Goal: Task Accomplishment & Management: Use online tool/utility

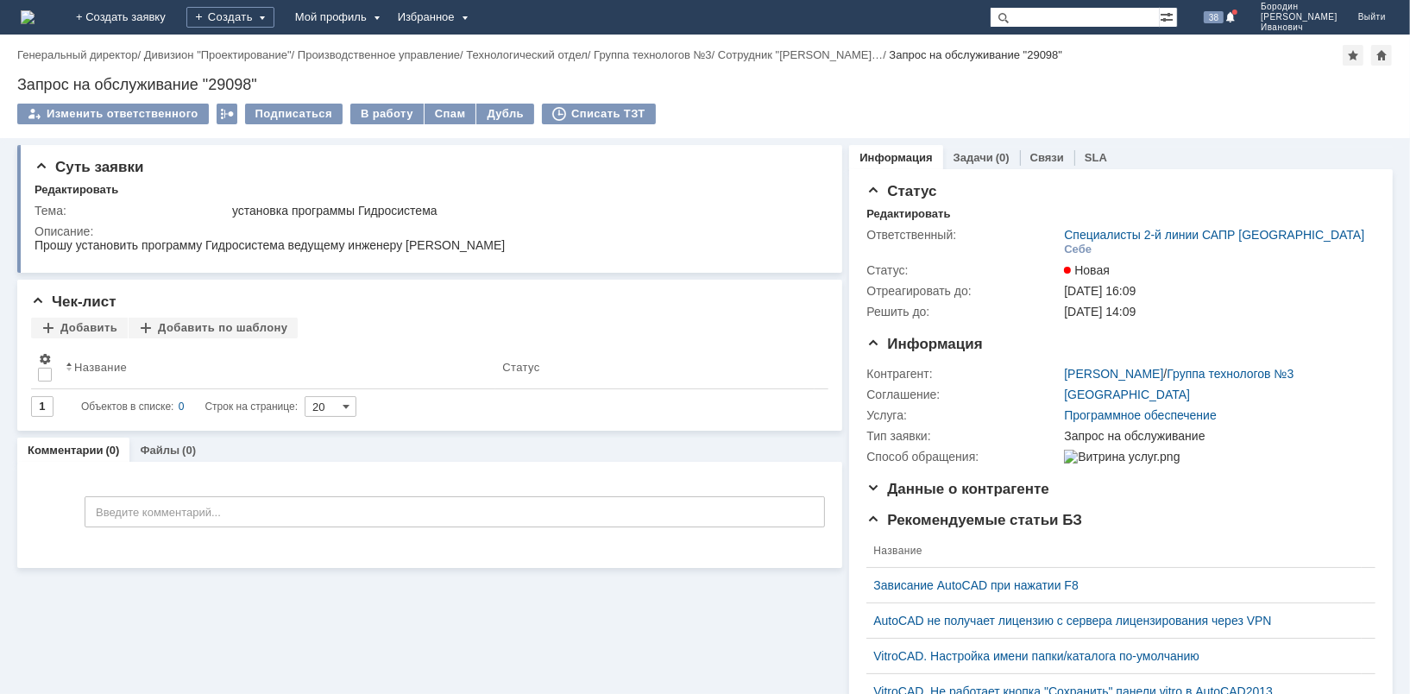
click at [402, 602] on div "Суть заявки Редактировать Тема: установка программы Гидросистема Описание: Чек-…" at bounding box center [429, 541] width 825 height 807
click at [379, 110] on div "В работу" at bounding box center [386, 114] width 73 height 21
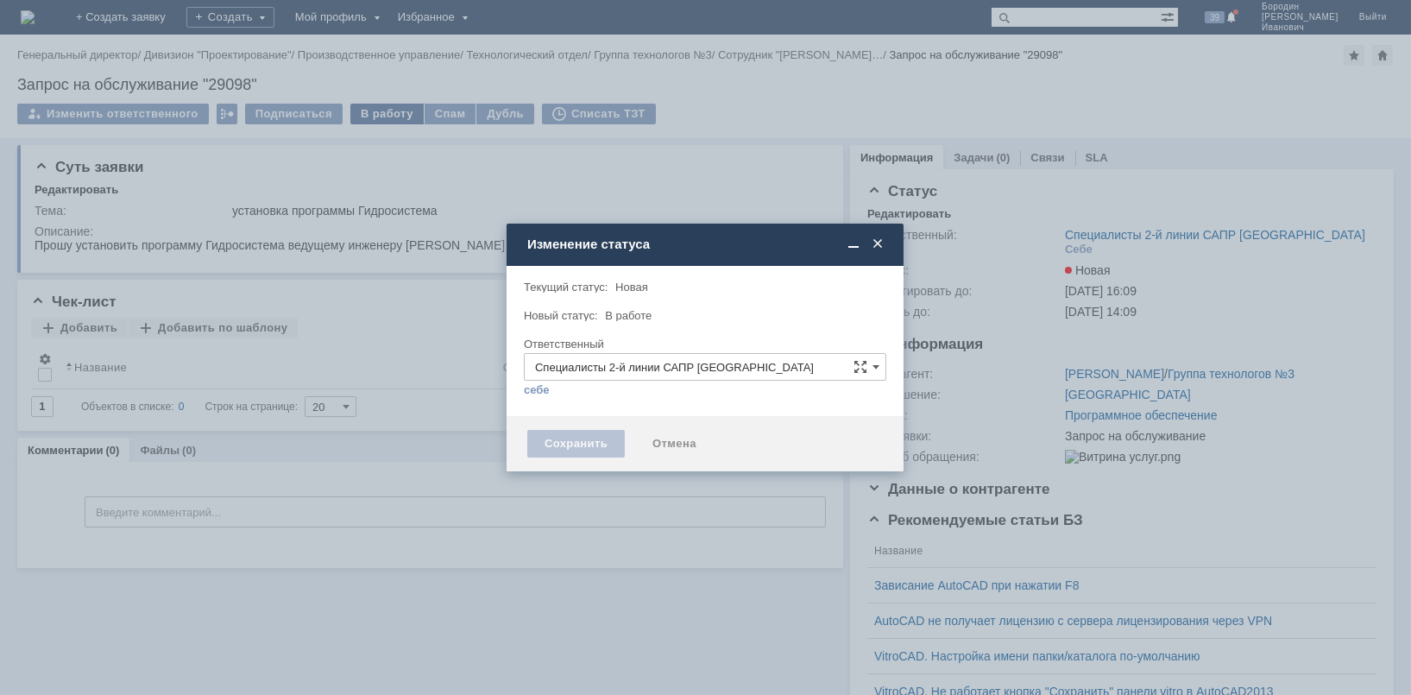
type input "Бородин Олег Иванович"
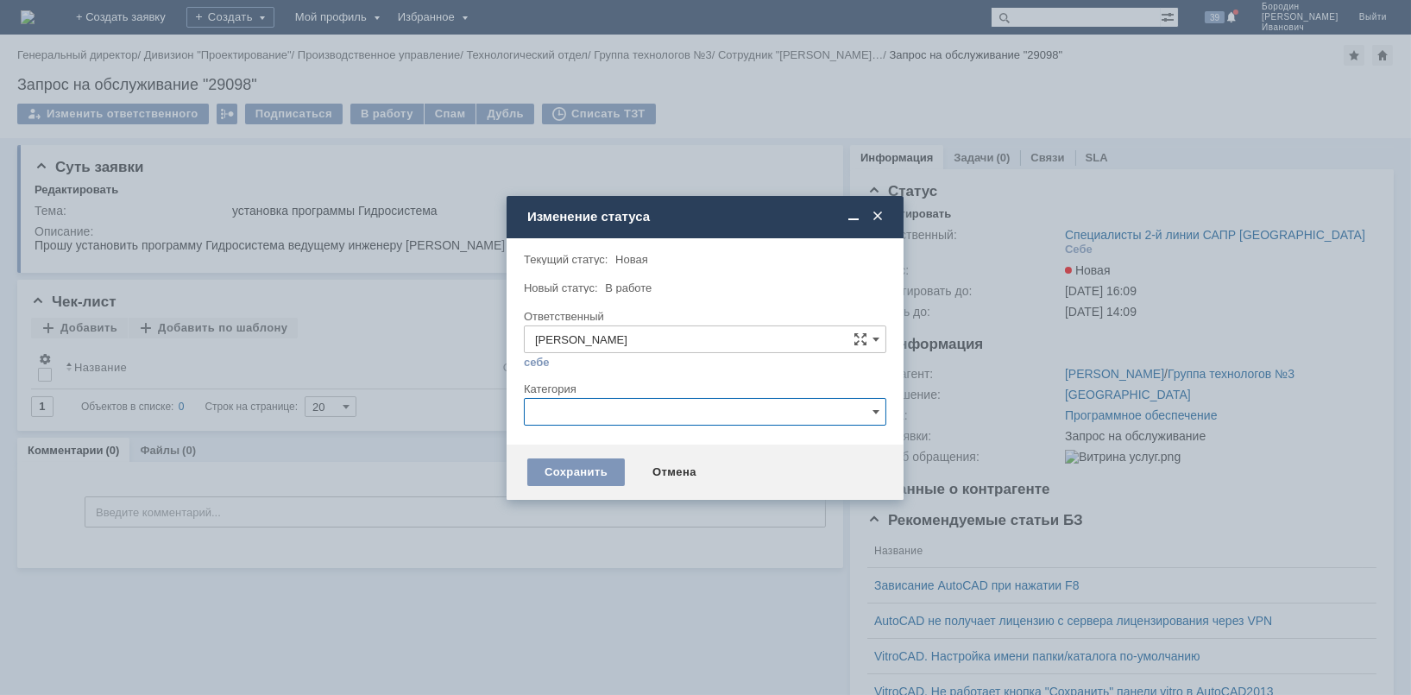
click at [880, 413] on input "text" at bounding box center [705, 412] width 362 height 28
click at [632, 530] on span "Гидросистема" at bounding box center [705, 533] width 340 height 14
type input "Гидросистема"
click at [595, 472] on div "Сохранить" at bounding box center [576, 472] width 98 height 28
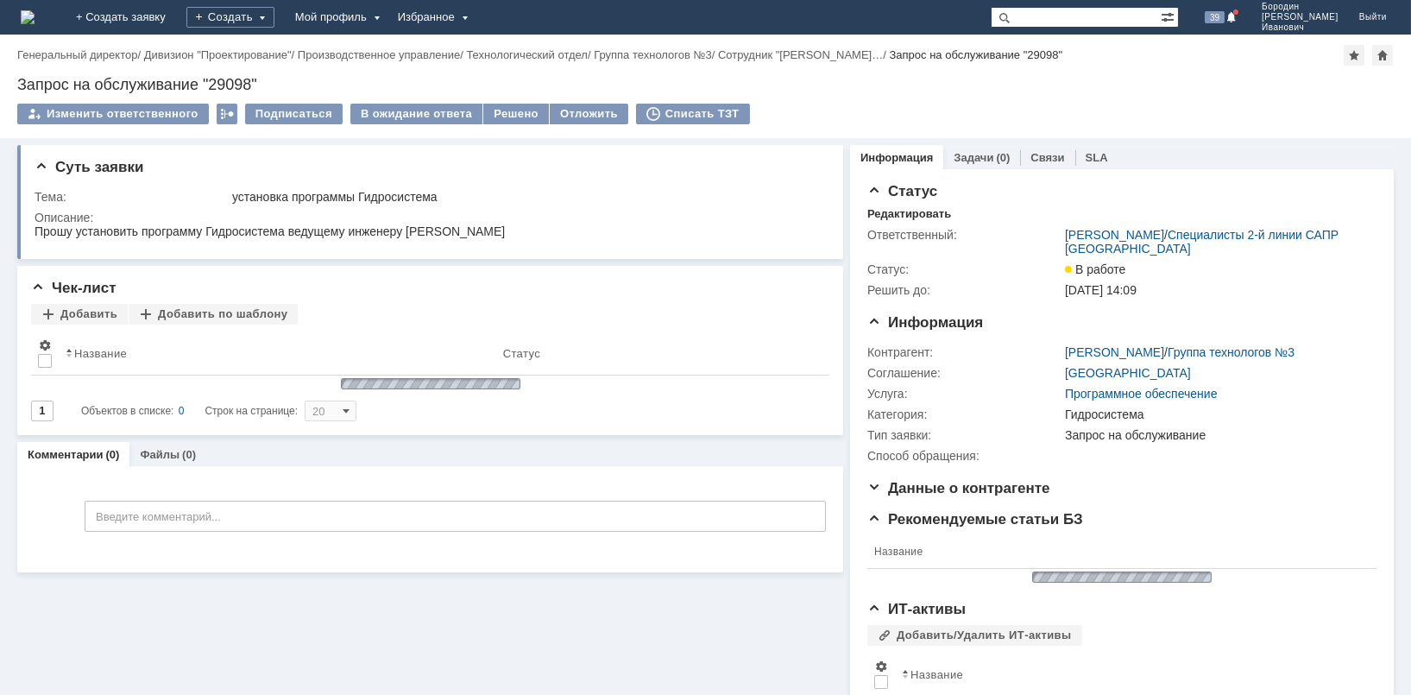
scroll to position [0, 0]
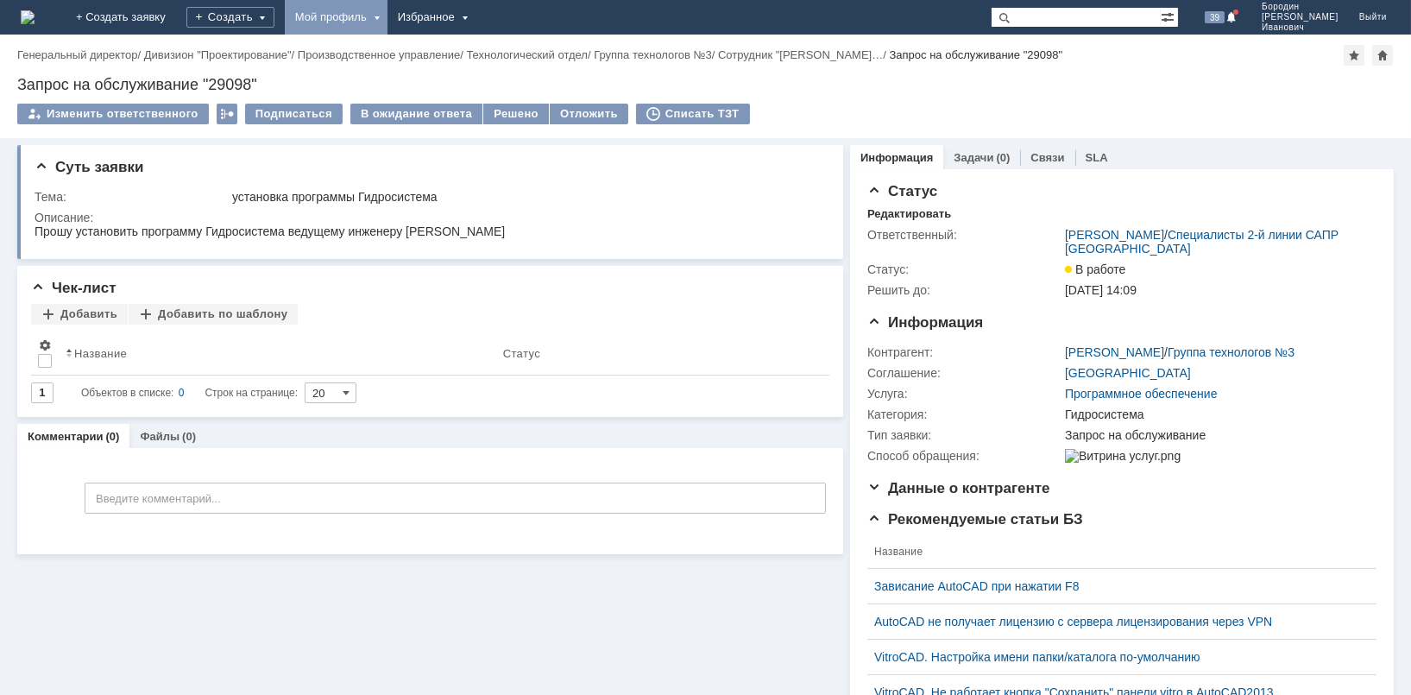
click at [387, 16] on div "Мой профиль" at bounding box center [336, 17] width 103 height 35
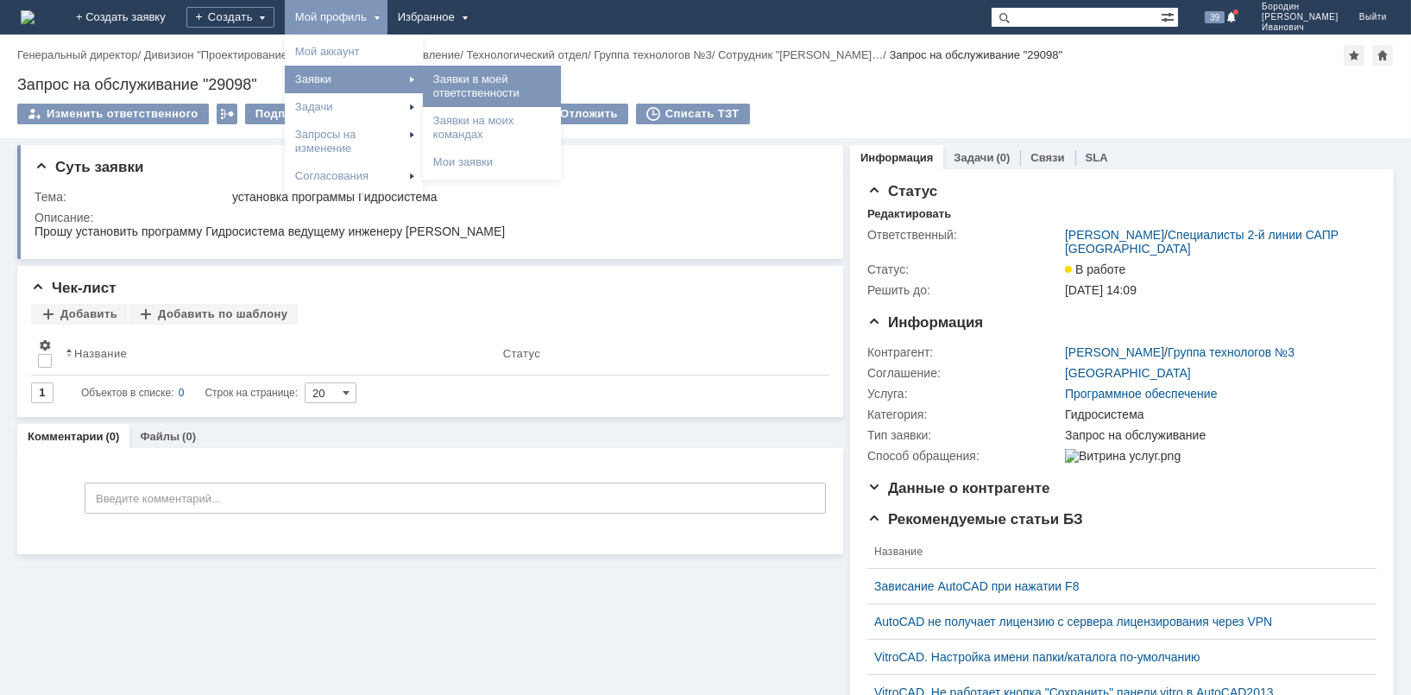
click at [557, 80] on link "Заявки в моей ответственности" at bounding box center [491, 86] width 131 height 35
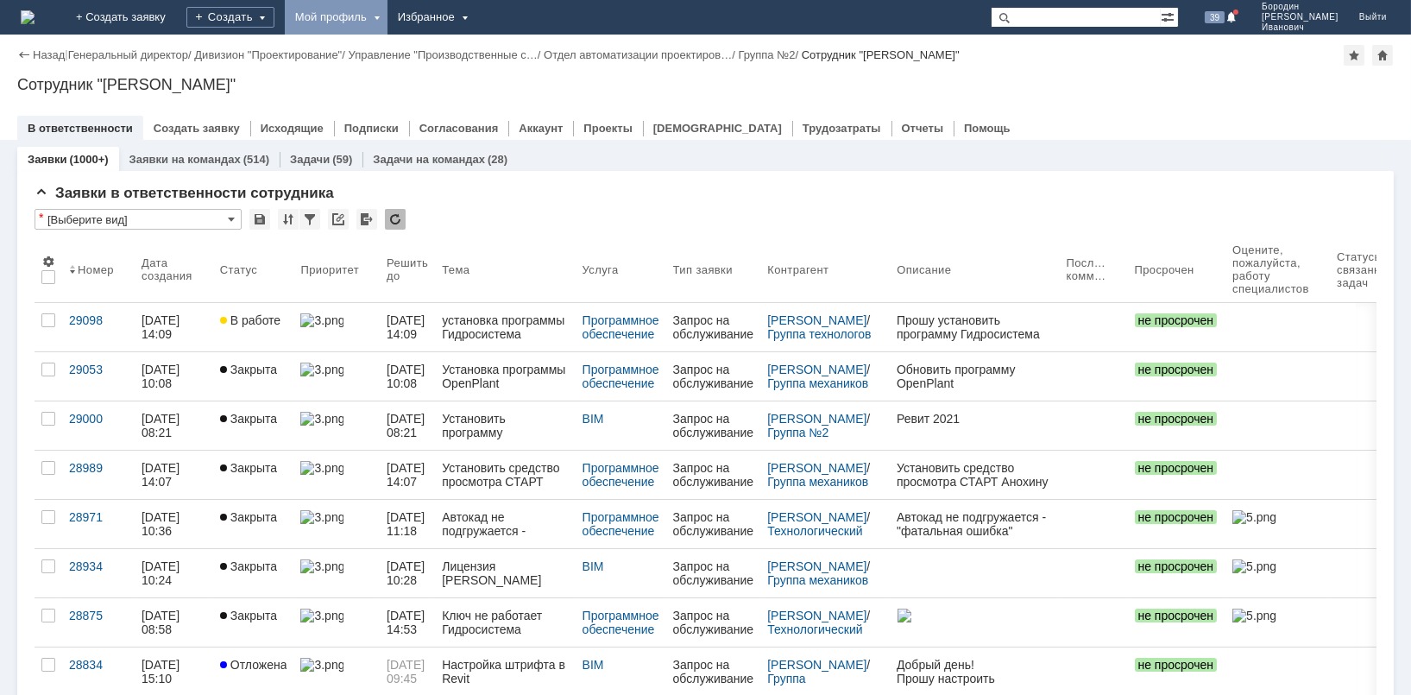
click at [387, 16] on div "Мой профиль" at bounding box center [336, 17] width 103 height 35
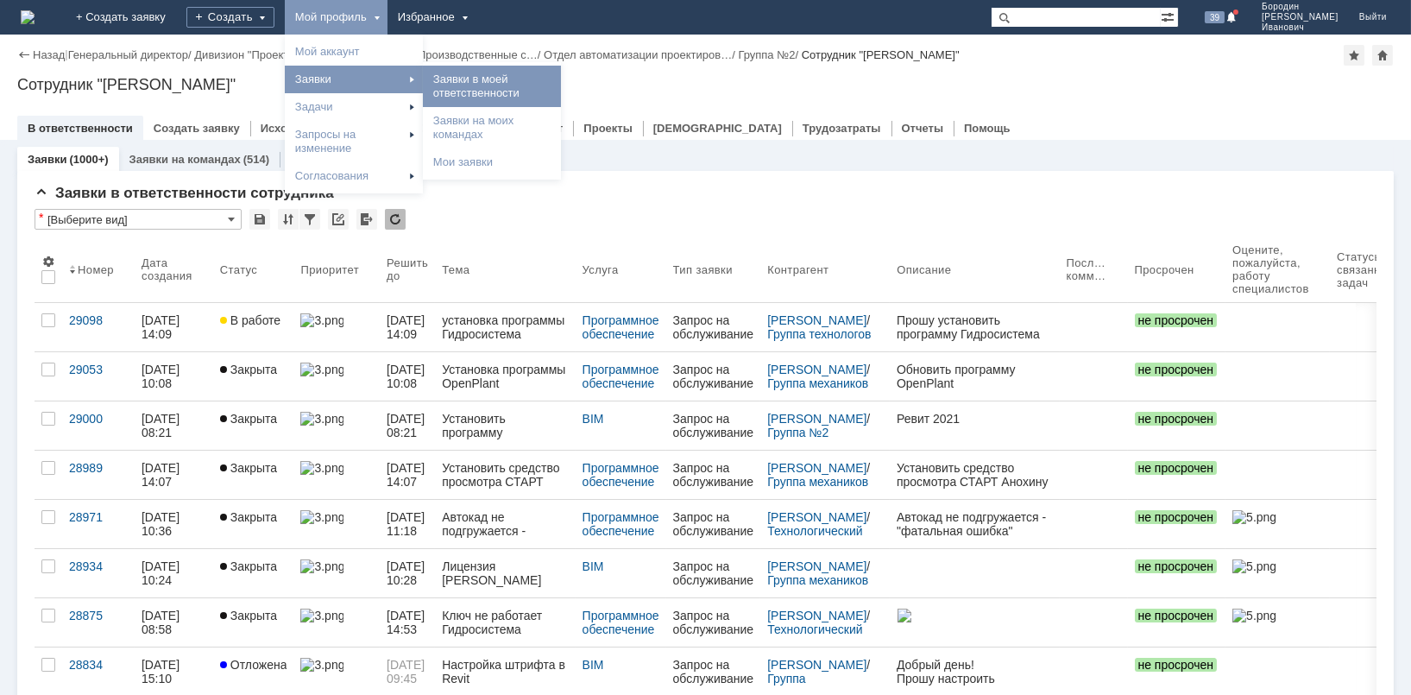
click at [536, 82] on link "Заявки в моей ответственности" at bounding box center [491, 86] width 131 height 35
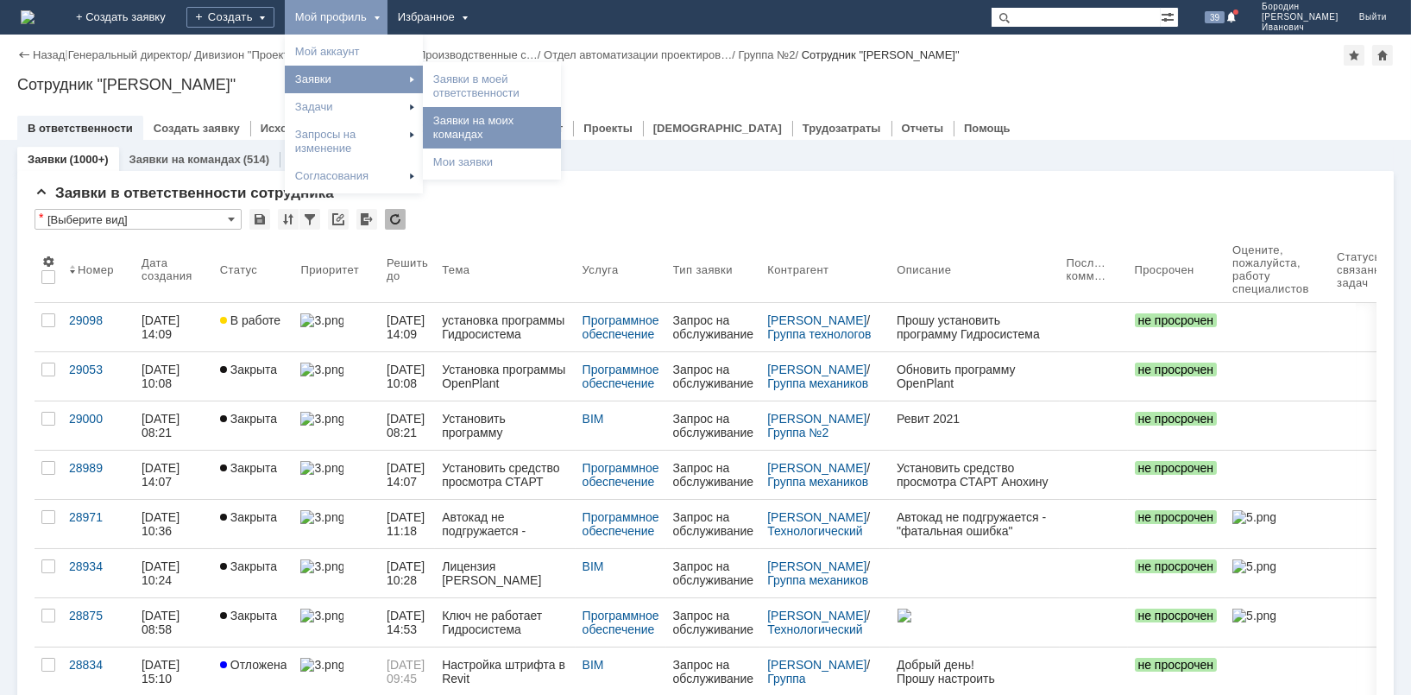
click at [527, 121] on link "Заявки на моих командах" at bounding box center [491, 127] width 131 height 35
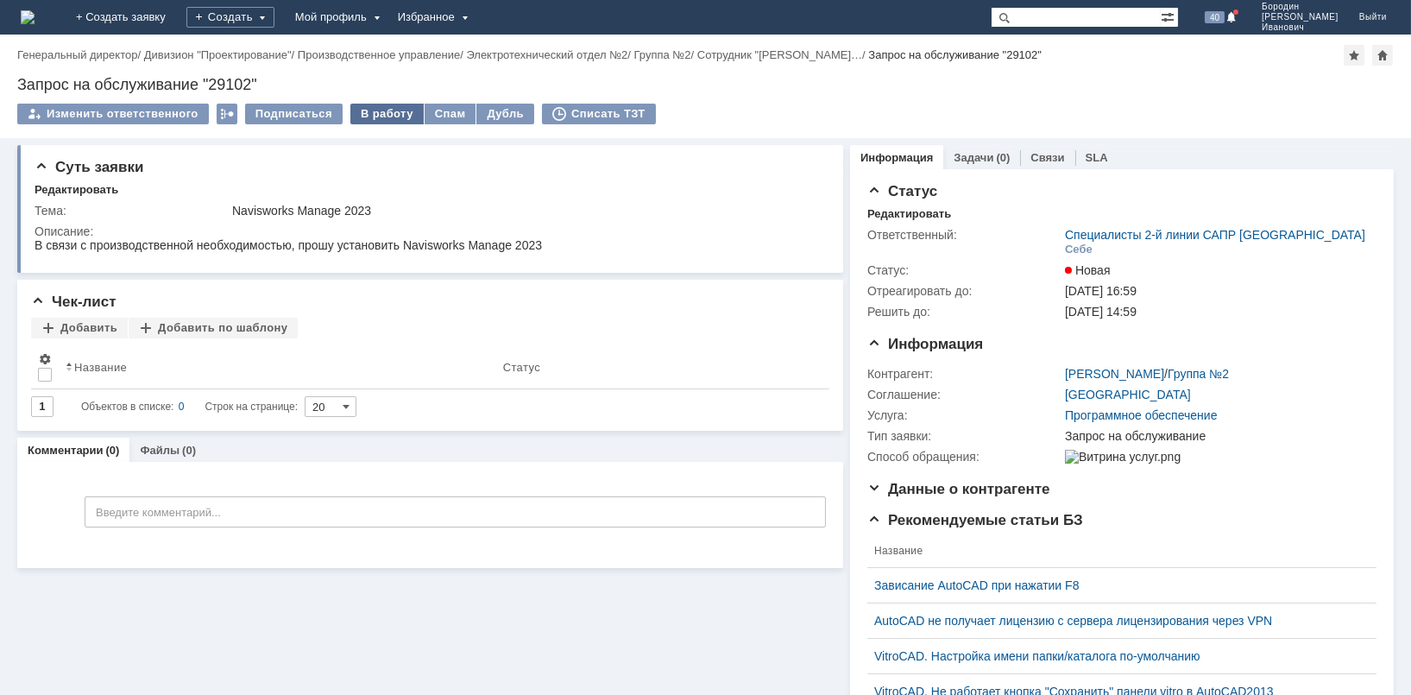
click at [393, 114] on div "В работу" at bounding box center [386, 114] width 73 height 21
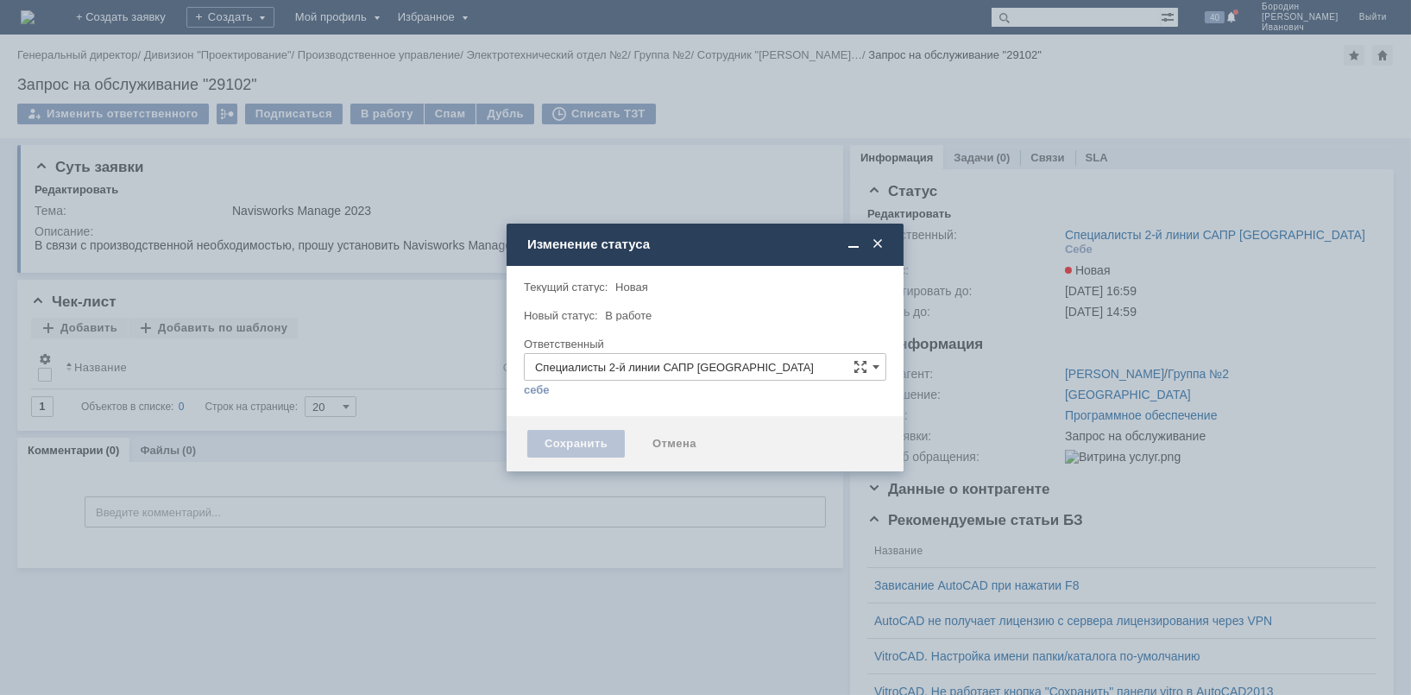
type input "Бородин Олег Иванович"
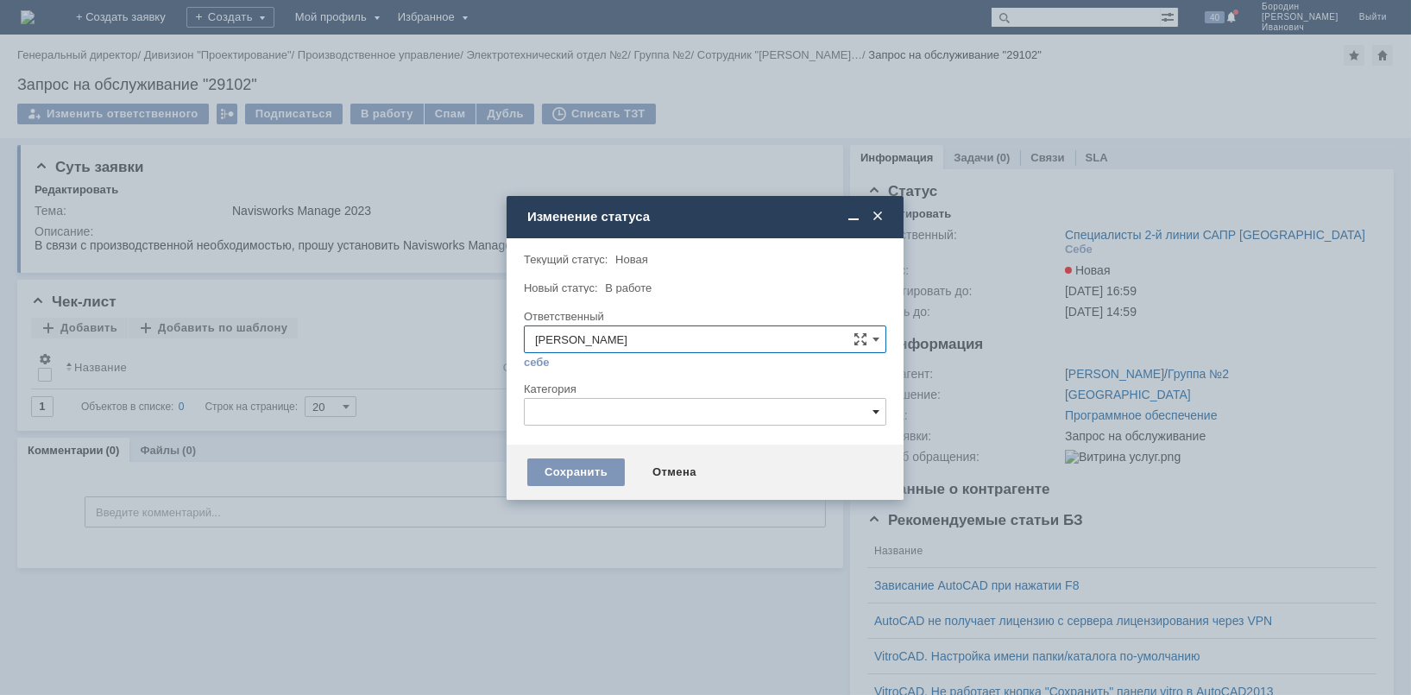
click at [875, 406] on span at bounding box center [875, 412] width 7 height 14
click at [633, 551] on span "Autodesk Navisworks" at bounding box center [705, 555] width 340 height 14
type input "Autodesk Navisworks"
click at [585, 472] on div "Сохранить" at bounding box center [576, 472] width 98 height 28
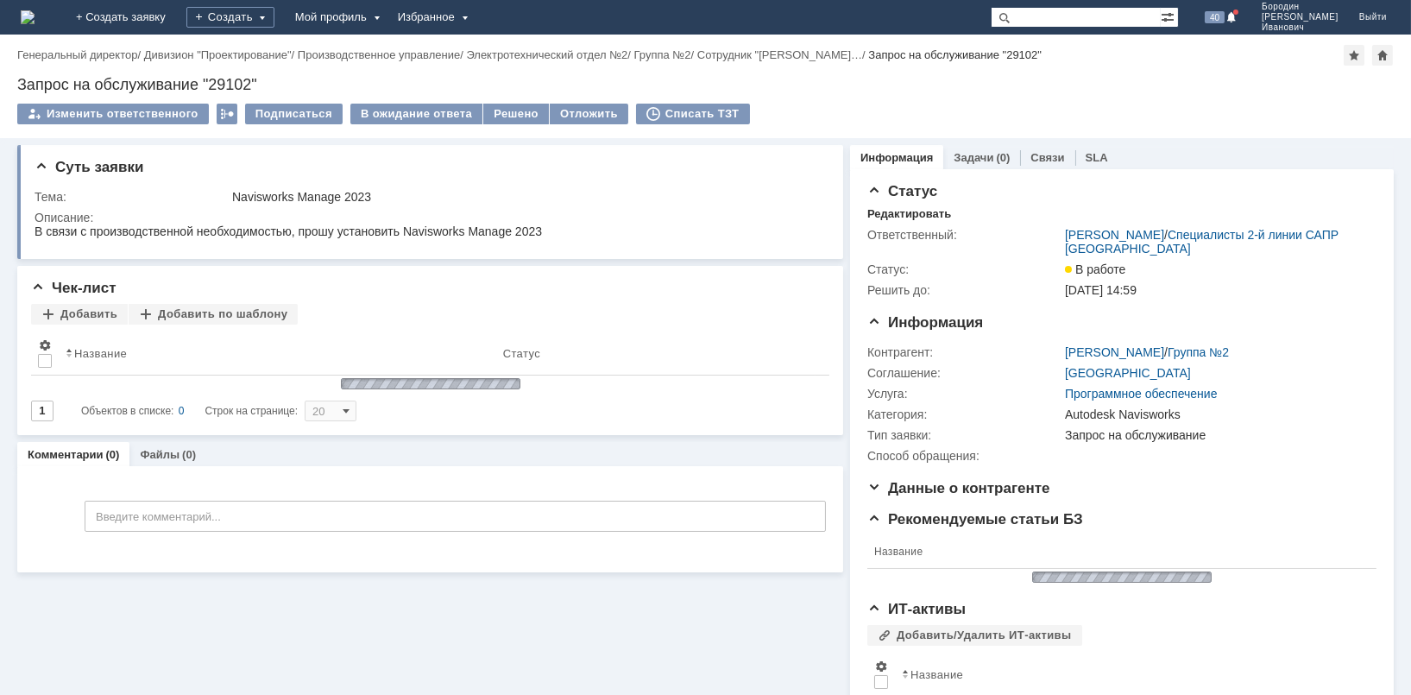
scroll to position [0, 0]
